Goal: Transaction & Acquisition: Purchase product/service

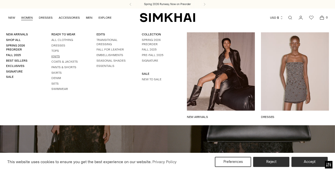
click at [56, 55] on link "Knits" at bounding box center [55, 56] width 9 height 4
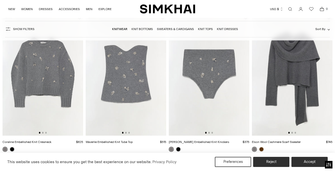
scroll to position [502, 0]
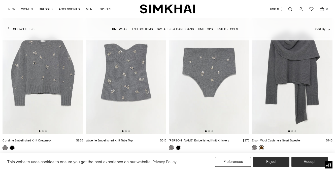
click at [262, 147] on link at bounding box center [261, 147] width 5 height 5
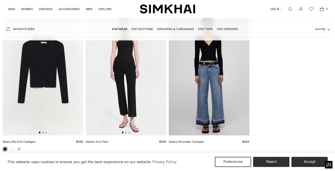
scroll to position [4069, 0]
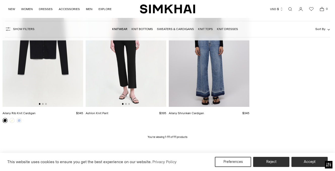
click at [290, 8] on icon "Open search modal" at bounding box center [291, 9] width 6 height 4
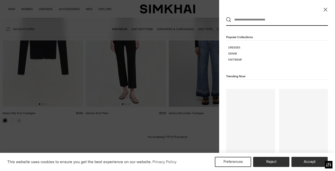
scroll to position [0, 0]
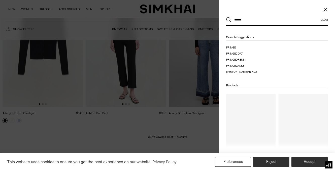
type input "******"
click at [229, 20] on button "Search" at bounding box center [228, 19] width 5 height 5
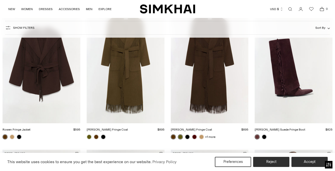
scroll to position [92, 0]
click at [31, 128] on link "Rowen Fringe Jacket" at bounding box center [17, 130] width 28 height 4
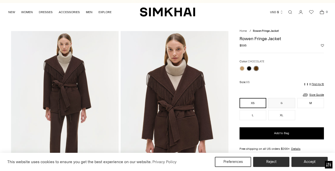
scroll to position [7, 0]
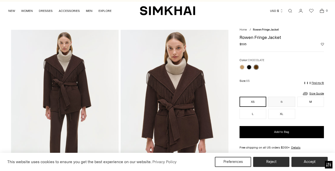
click at [251, 101] on button "XS" at bounding box center [253, 102] width 27 height 10
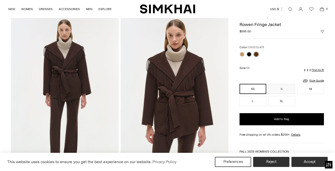
scroll to position [0, 0]
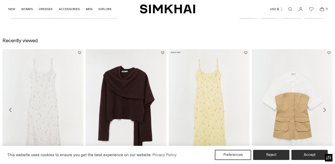
scroll to position [671, 0]
